Goal: Transaction & Acquisition: Purchase product/service

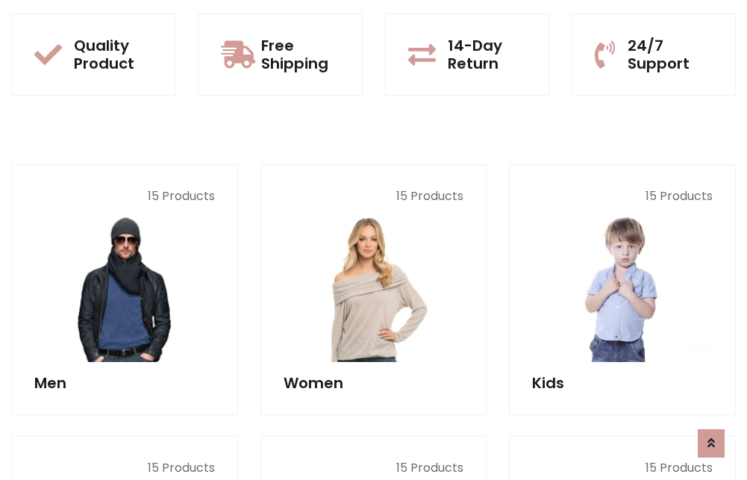
scroll to position [1293, 0]
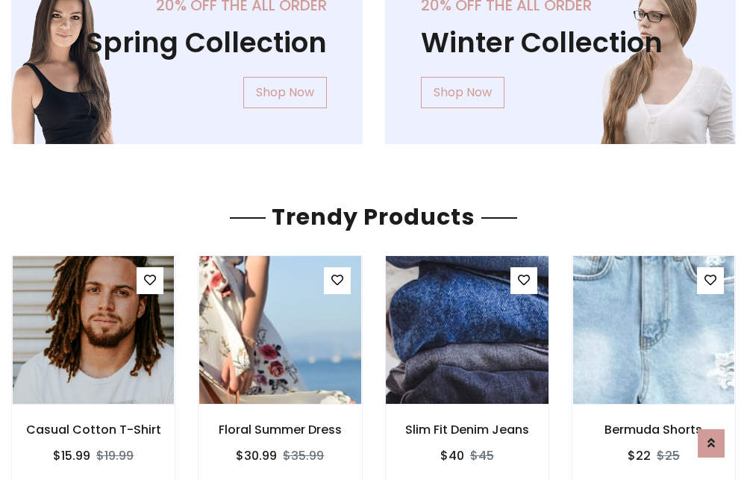
click at [466, 330] on img at bounding box center [467, 330] width 194 height 358
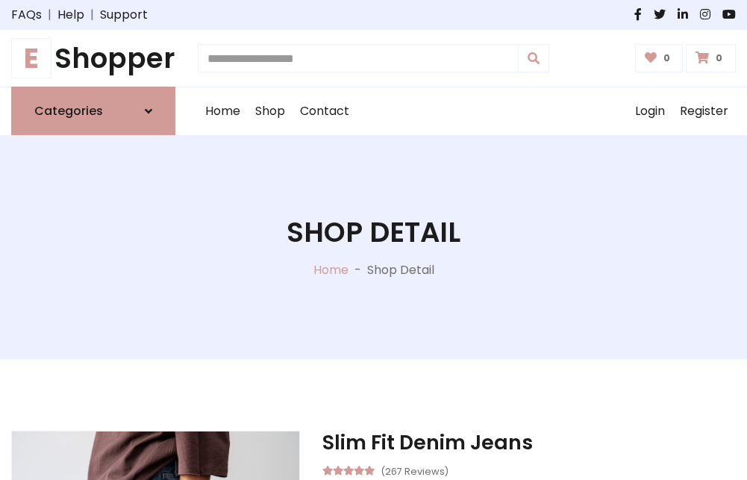
click at [93, 58] on h1 "E Shopper" at bounding box center [93, 58] width 164 height 33
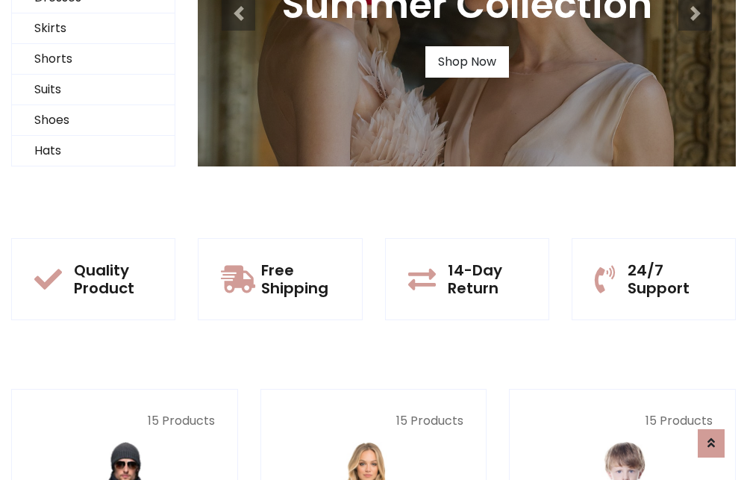
scroll to position [144, 0]
